Goal: Entertainment & Leisure: Consume media (video, audio)

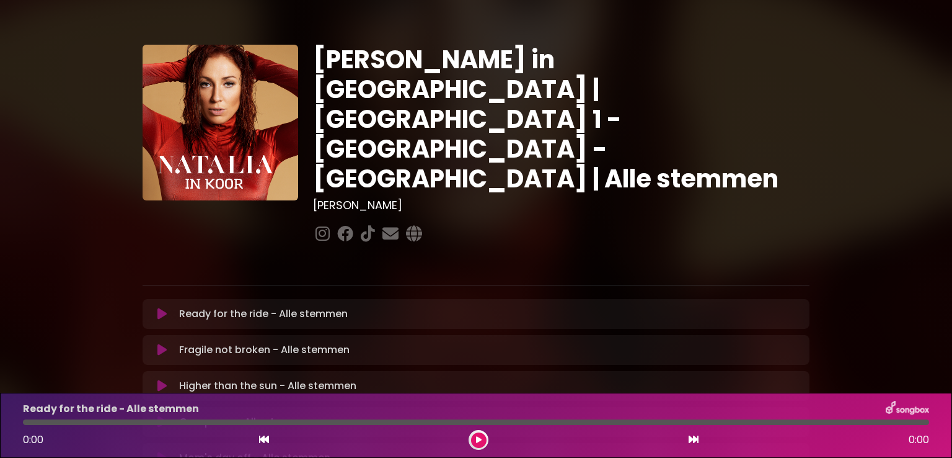
click at [159, 308] on icon at bounding box center [161, 314] width 9 height 12
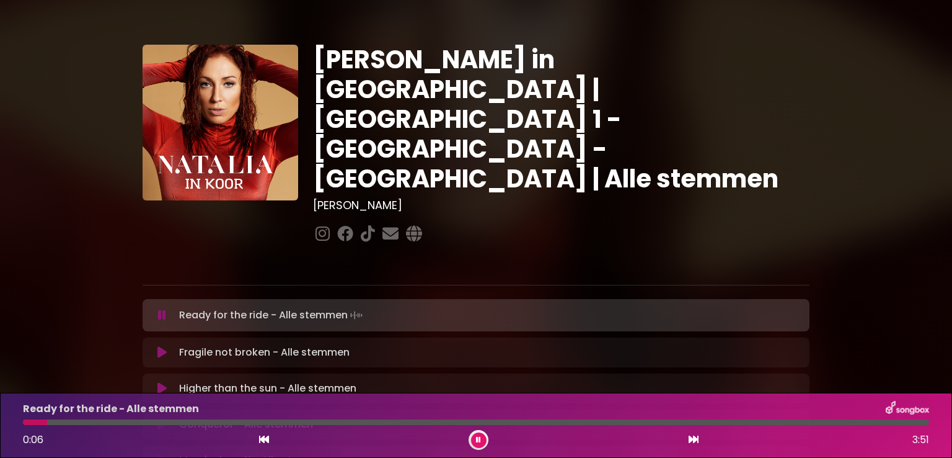
click at [890, 247] on div "[PERSON_NAME] in [GEOGRAPHIC_DATA] | [GEOGRAPHIC_DATA] 1 - [GEOGRAPHIC_DATA] - …" at bounding box center [476, 381] width 952 height 733
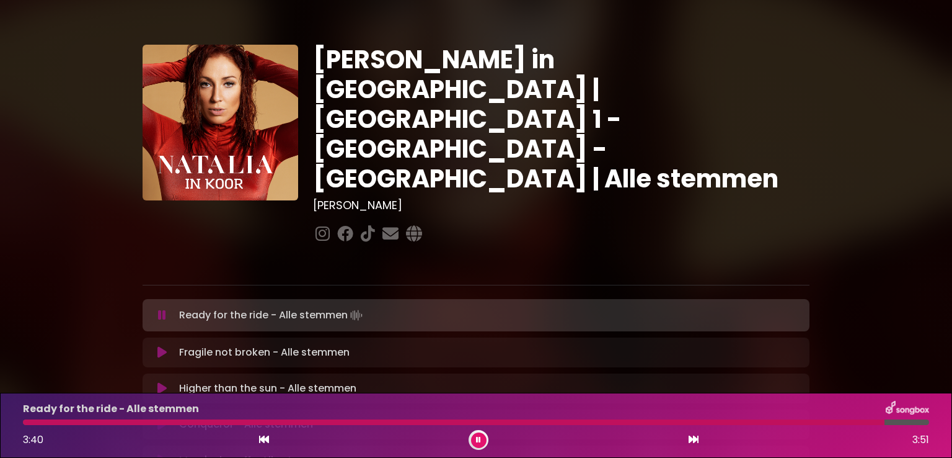
click at [477, 439] on icon at bounding box center [478, 439] width 5 height 7
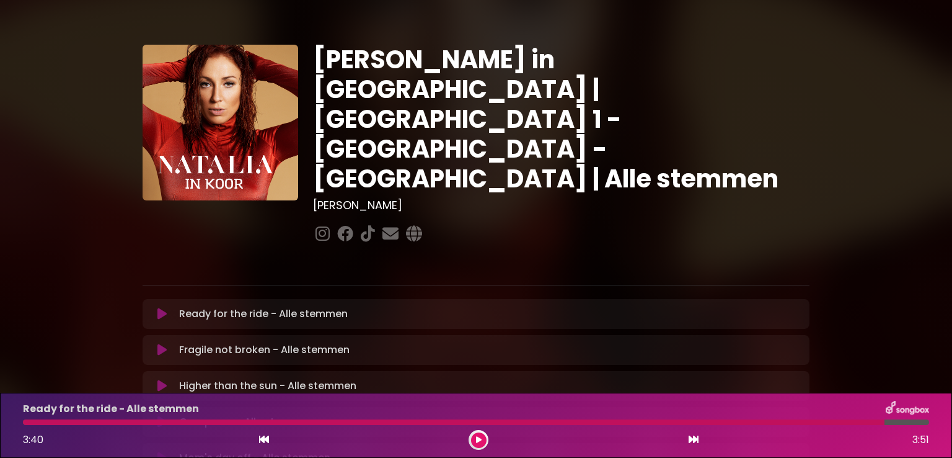
click at [161, 308] on icon at bounding box center [161, 314] width 9 height 12
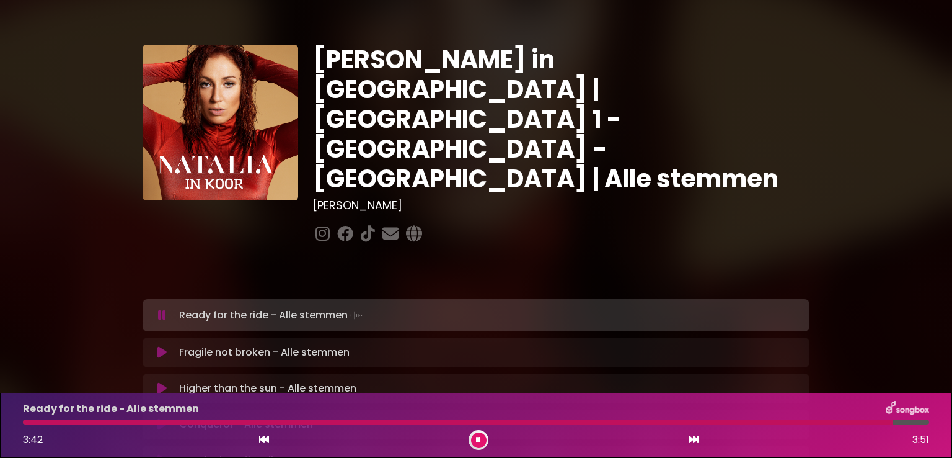
click at [26, 421] on div at bounding box center [458, 422] width 871 height 6
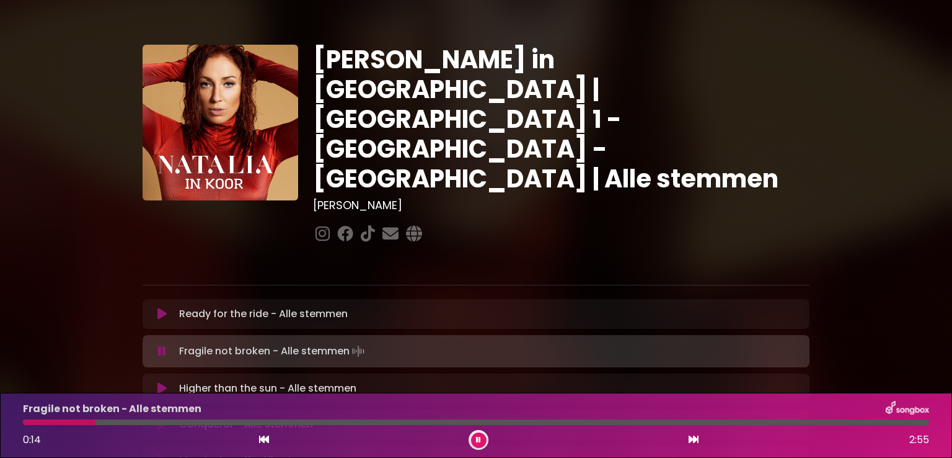
click at [27, 418] on div "Fragile not broken - Alle stemmen 0:14 2:55" at bounding box center [476, 425] width 921 height 49
click at [29, 422] on div at bounding box center [62, 422] width 79 height 6
drag, startPoint x: 31, startPoint y: 422, endPoint x: 11, endPoint y: 423, distance: 20.5
click at [11, 423] on div "Fragile not broken - Alle stemmen 0:00 2:55" at bounding box center [476, 424] width 952 height 65
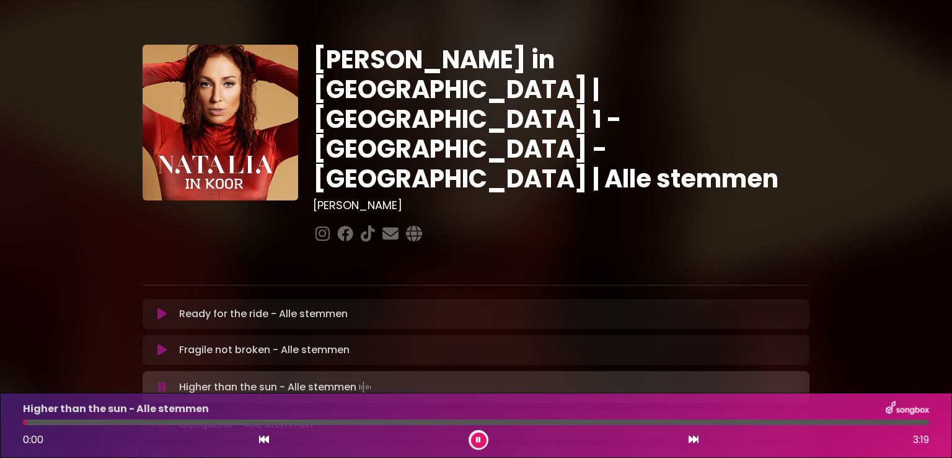
click at [162, 344] on icon at bounding box center [161, 350] width 9 height 12
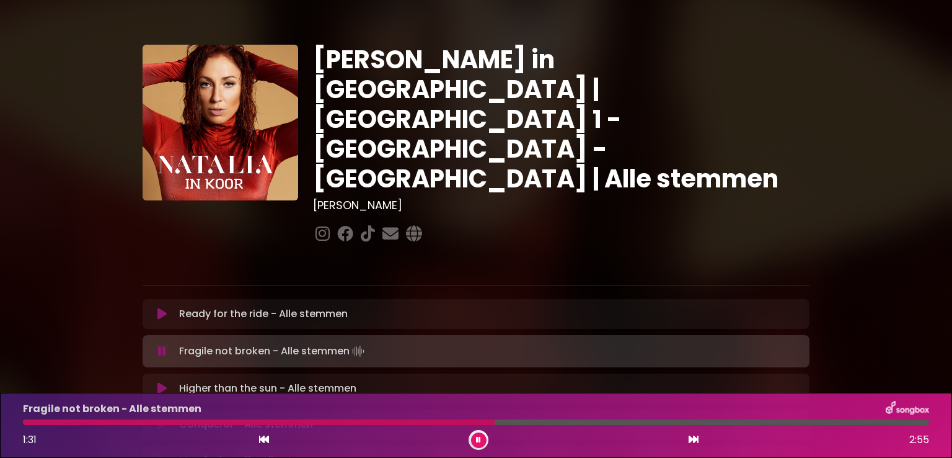
click at [361, 419] on div at bounding box center [259, 422] width 472 height 6
click at [361, 419] on div at bounding box center [193, 422] width 340 height 6
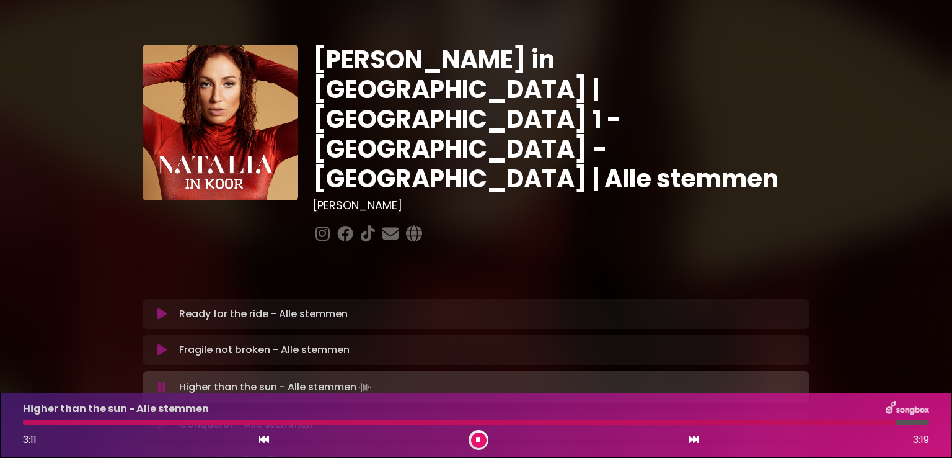
click at [478, 437] on icon at bounding box center [478, 439] width 5 height 7
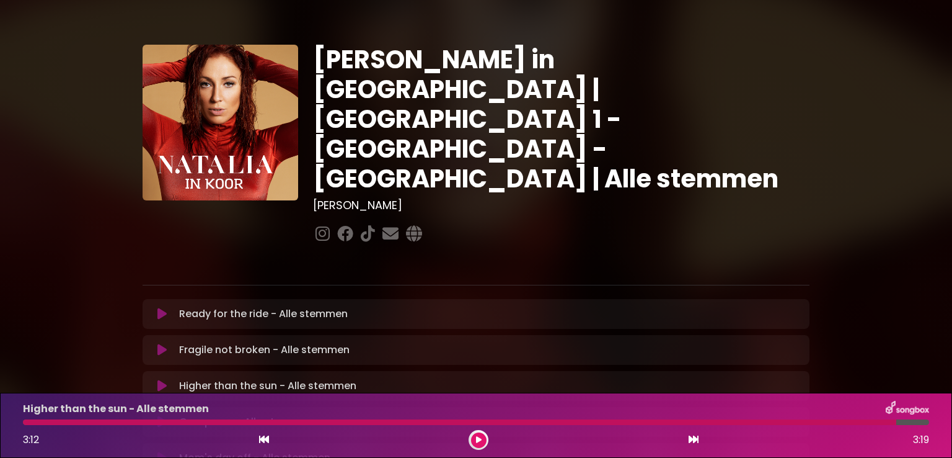
click at [159, 379] on icon at bounding box center [161, 385] width 9 height 12
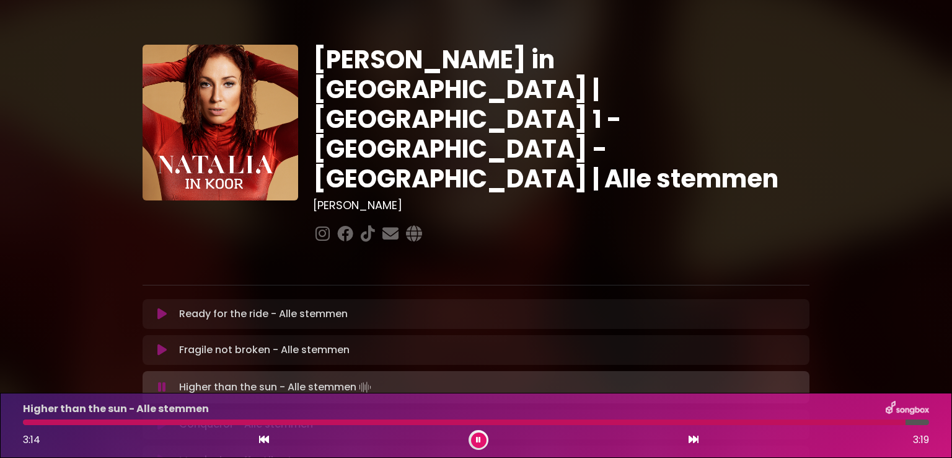
click at [29, 422] on div at bounding box center [464, 422] width 883 height 6
click at [161, 418] on icon at bounding box center [161, 424] width 9 height 12
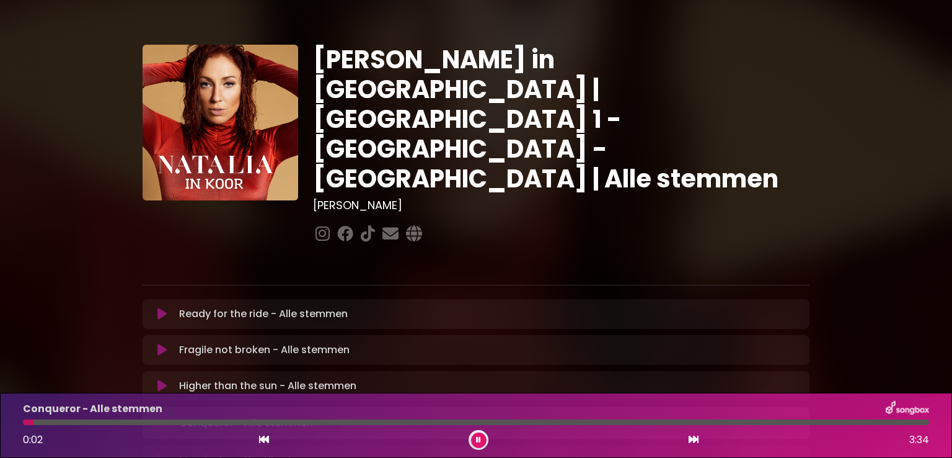
click at [852, 170] on div "[PERSON_NAME] in [GEOGRAPHIC_DATA] | [GEOGRAPHIC_DATA] 1 - [GEOGRAPHIC_DATA] - …" at bounding box center [476, 381] width 818 height 733
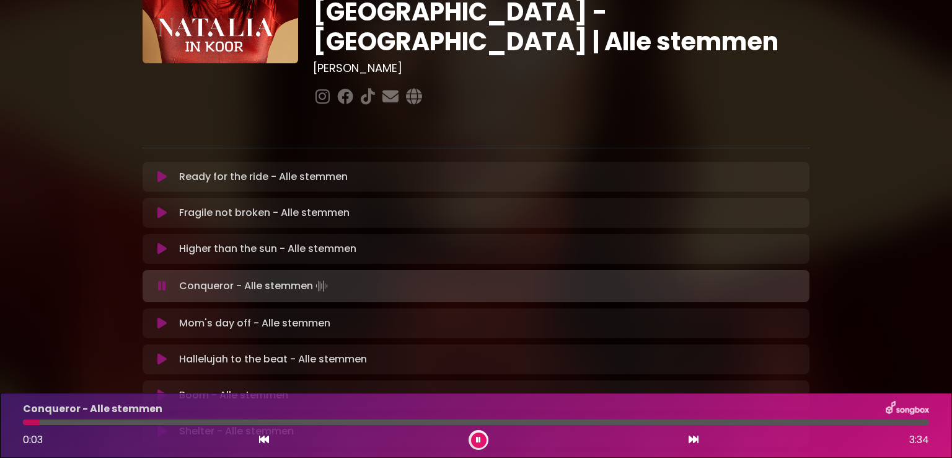
scroll to position [149, 0]
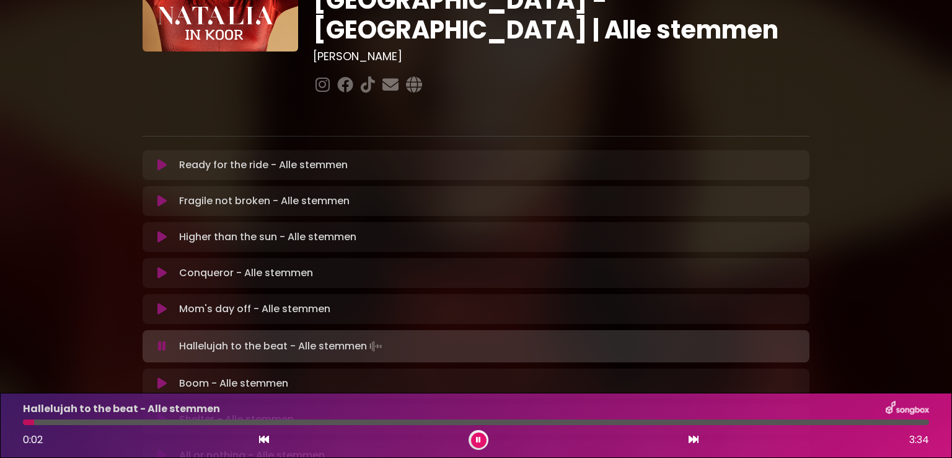
click at [477, 443] on button at bounding box center [479, 440] width 16 height 16
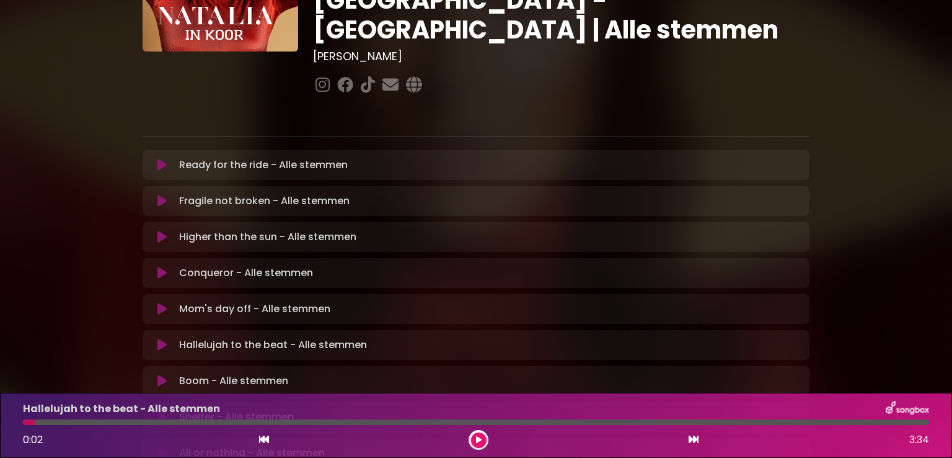
click at [477, 443] on button at bounding box center [479, 440] width 16 height 16
